Goal: Transaction & Acquisition: Purchase product/service

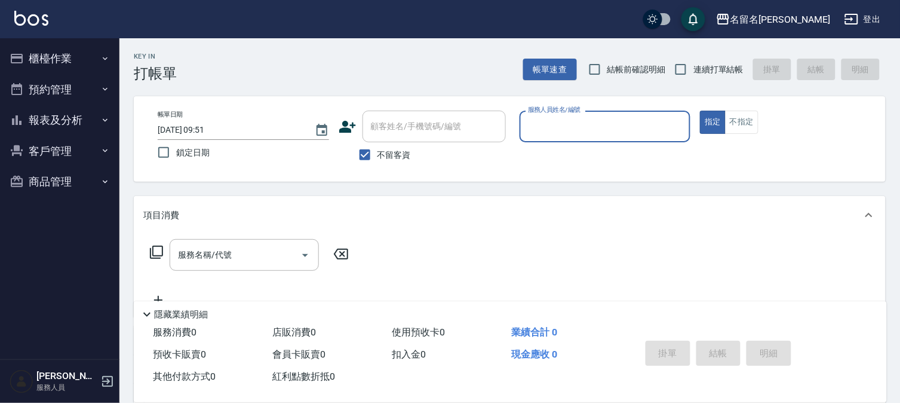
type input "7"
type button "true"
type input "[PERSON_NAME]-7"
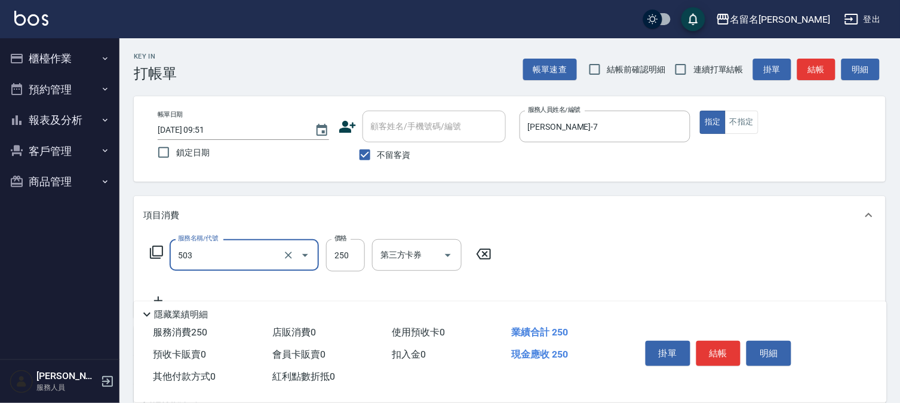
type input "指定洗髮(503)"
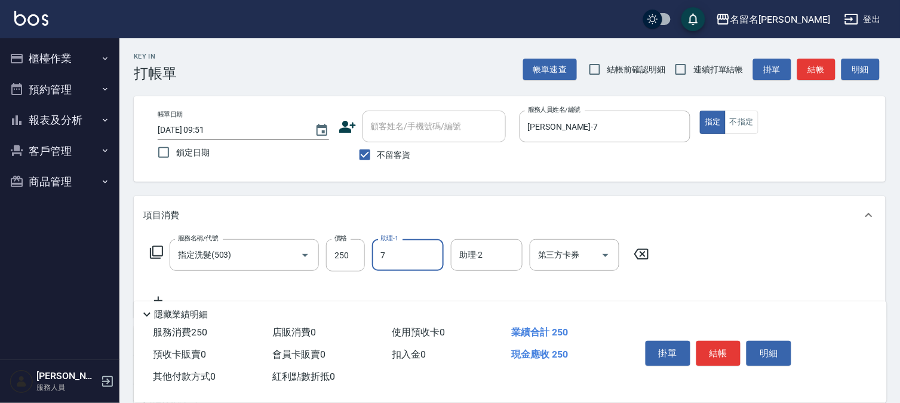
type input "[PERSON_NAME]-7"
click at [722, 350] on button "結帳" at bounding box center [718, 352] width 45 height 25
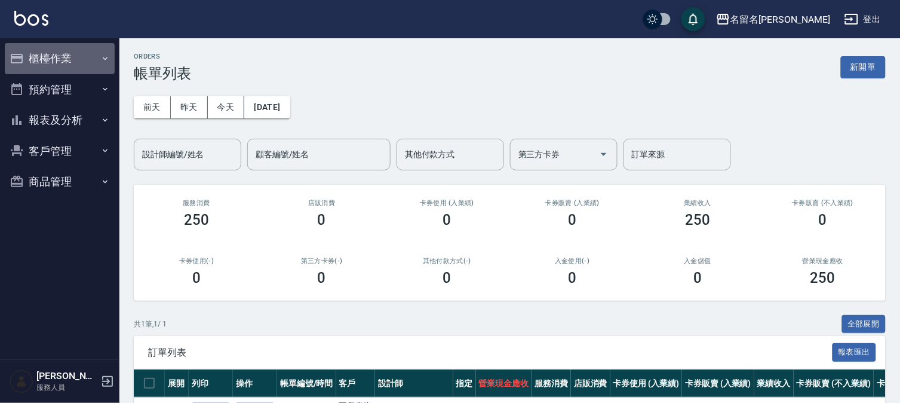
click at [65, 56] on button "櫃檯作業" at bounding box center [60, 58] width 110 height 31
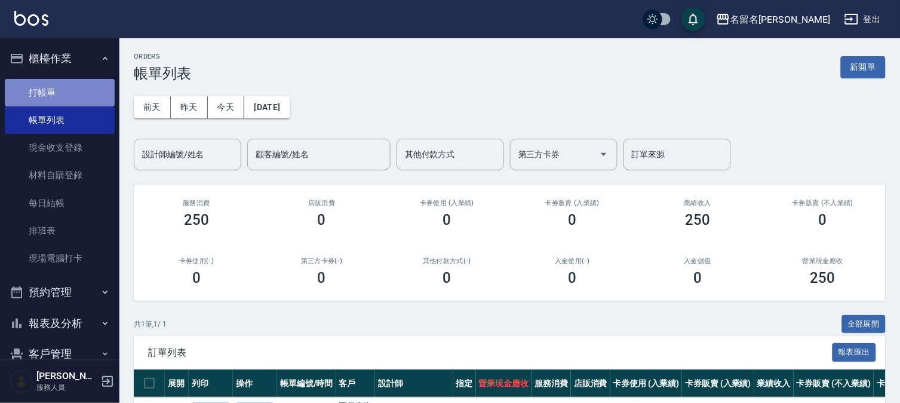
click at [63, 91] on link "打帳單" at bounding box center [60, 92] width 110 height 27
